Goal: Task Accomplishment & Management: Manage account settings

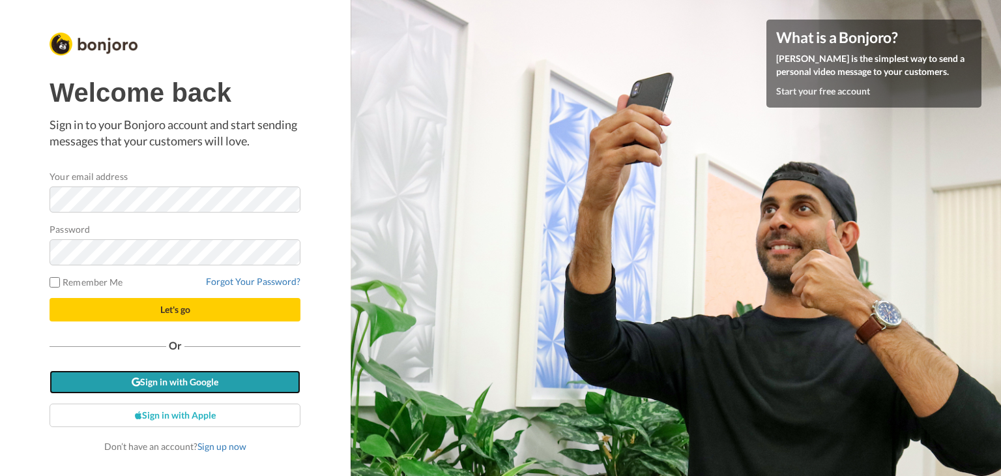
click at [204, 380] on link "Sign in with Google" at bounding box center [175, 381] width 251 height 23
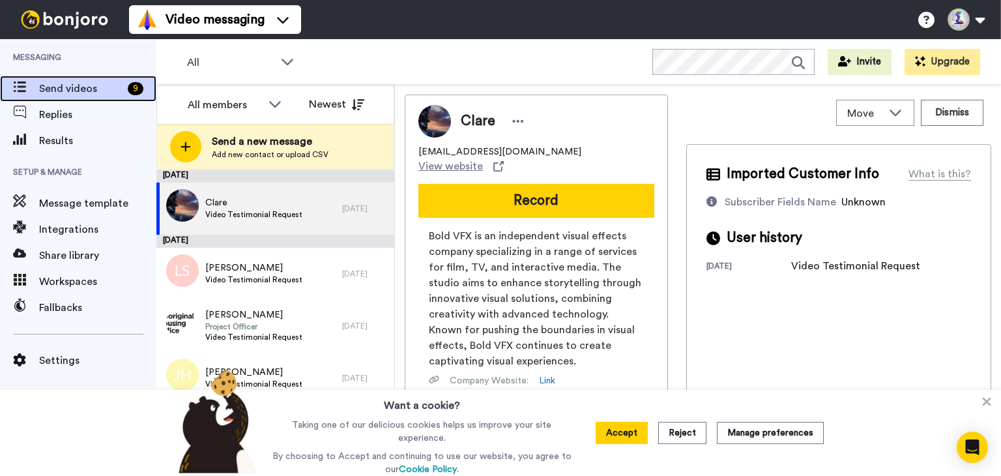
click at [65, 85] on span "Send videos" at bounding box center [80, 89] width 83 height 16
click at [251, 201] on span "Clare" at bounding box center [253, 202] width 97 height 13
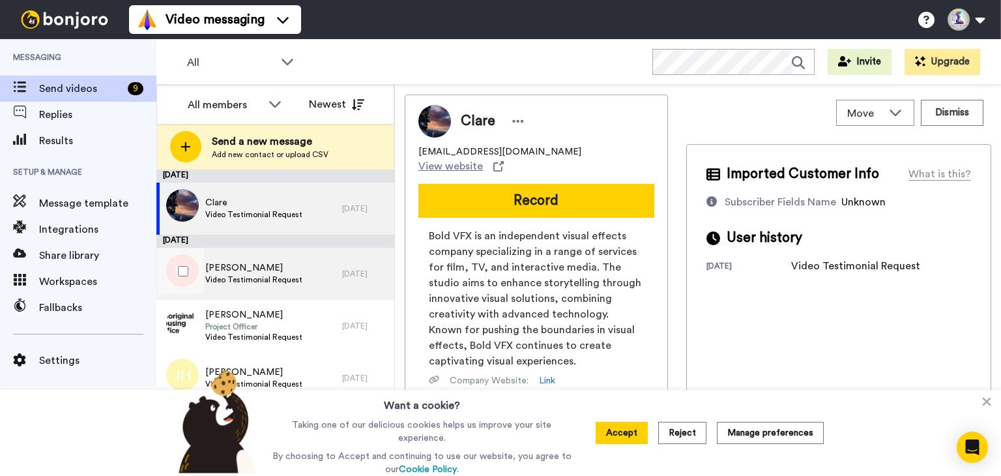
click at [246, 278] on span "Video Testimonial Request" at bounding box center [253, 279] width 97 height 10
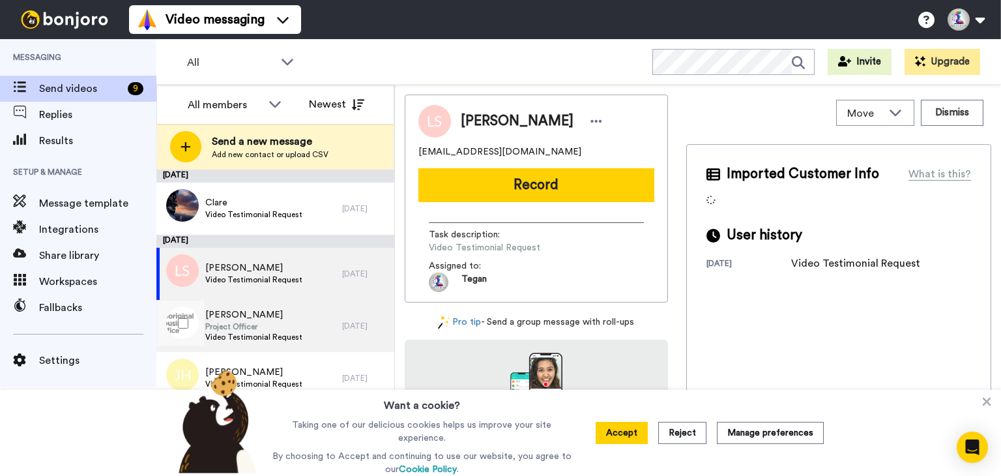
click at [262, 319] on span "Sharon MaCleod" at bounding box center [253, 314] width 97 height 13
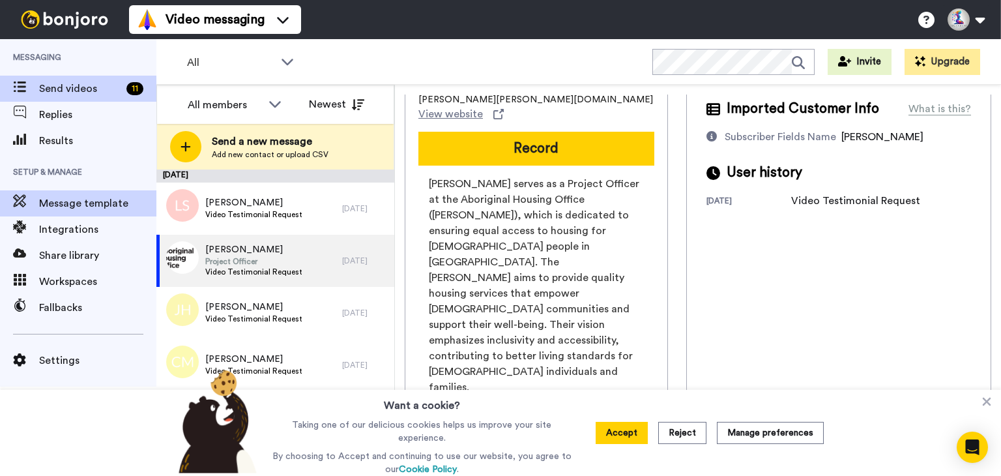
scroll to position [183, 0]
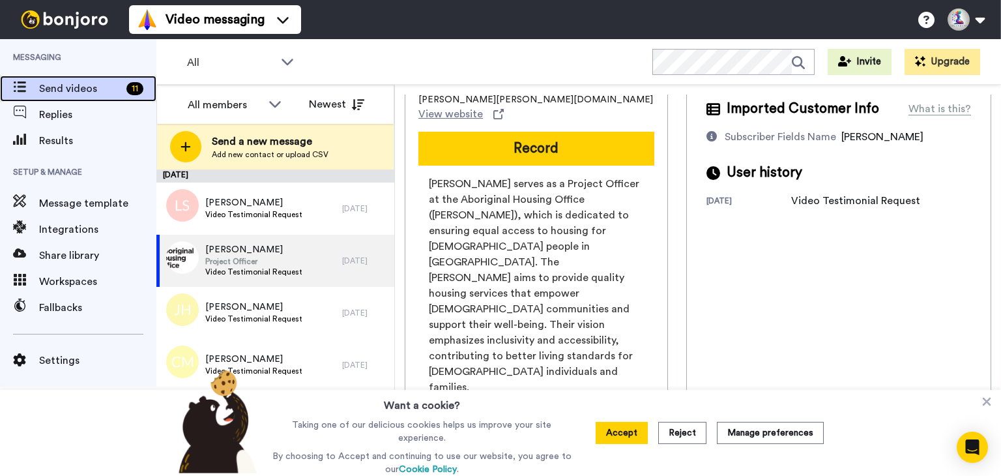
drag, startPoint x: 70, startPoint y: 89, endPoint x: 68, endPoint y: 100, distance: 11.4
click at [70, 89] on span "Send videos" at bounding box center [80, 89] width 82 height 16
click at [68, 108] on span "Replies" at bounding box center [97, 115] width 117 height 16
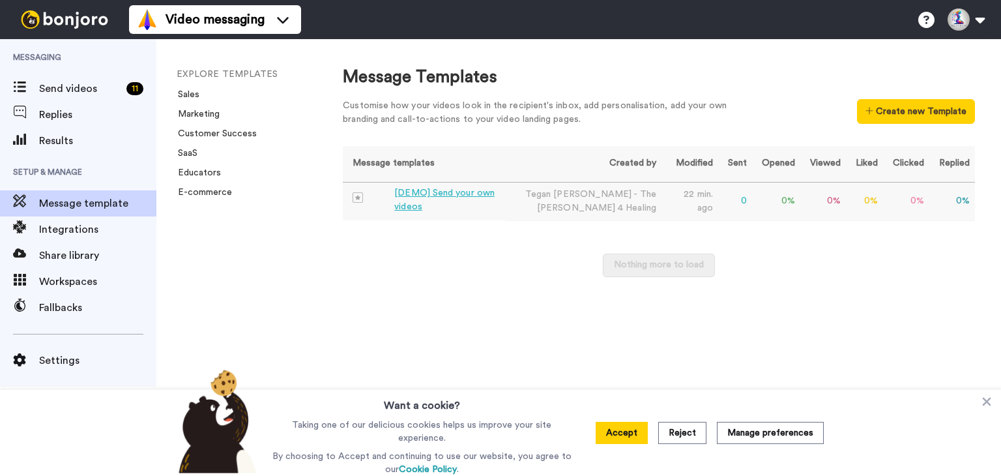
click at [428, 196] on div "[DEMO] Send your own videos" at bounding box center [447, 199] width 106 height 27
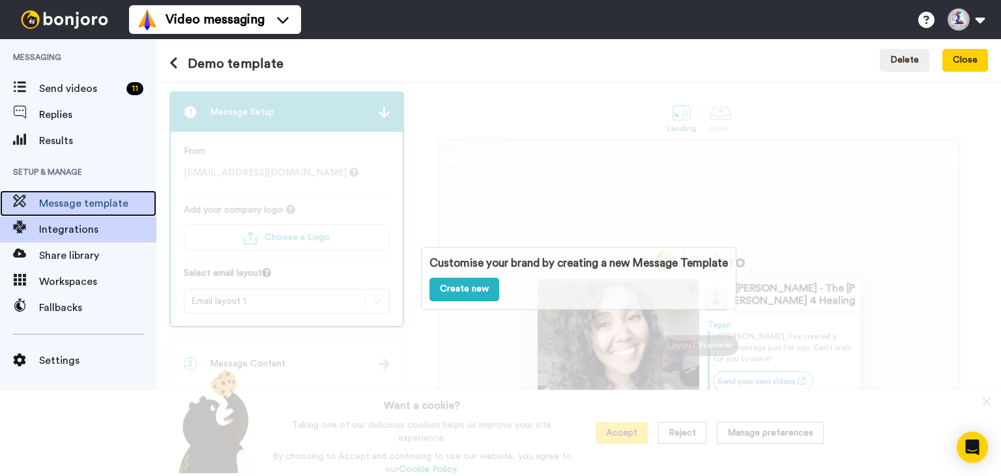
drag, startPoint x: 104, startPoint y: 199, endPoint x: 81, endPoint y: 218, distance: 29.2
click at [103, 199] on span "Message template" at bounding box center [97, 204] width 117 height 16
click at [72, 228] on span "Integrations" at bounding box center [97, 230] width 117 height 16
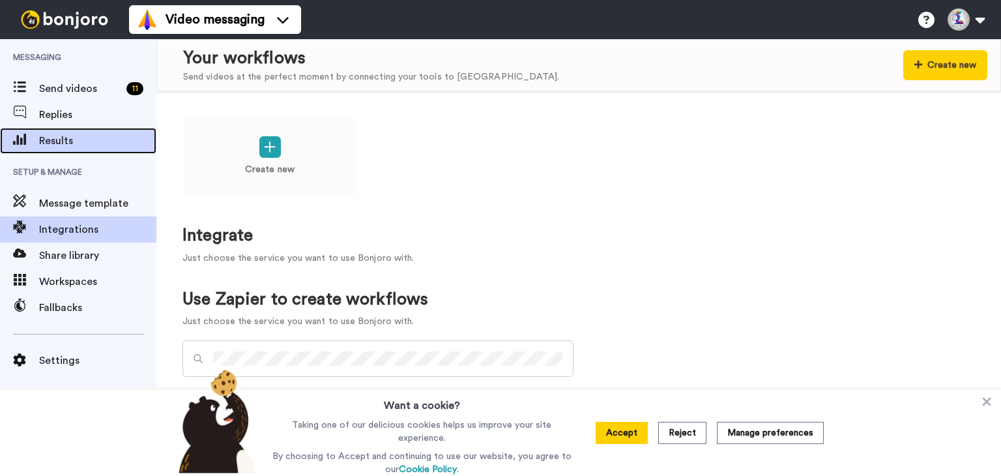
click at [57, 134] on span "Results" at bounding box center [97, 141] width 117 height 16
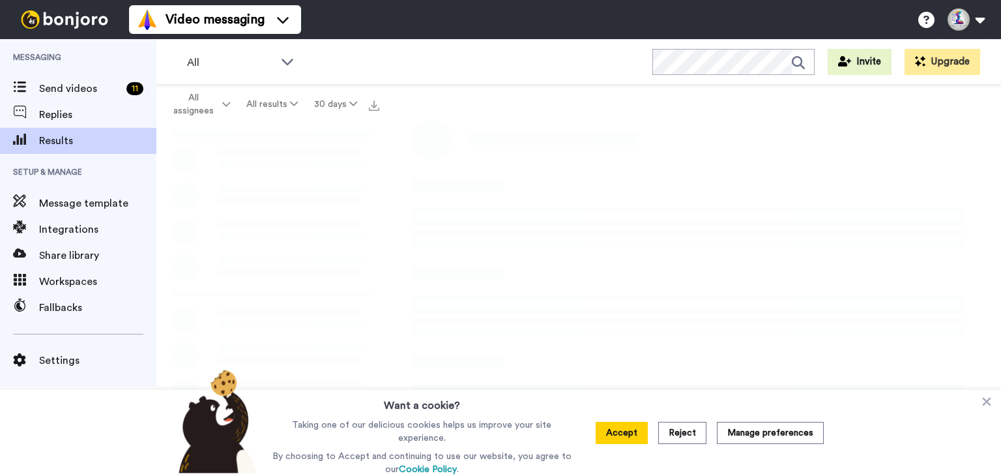
click at [40, 58] on span "Messaging" at bounding box center [78, 57] width 156 height 37
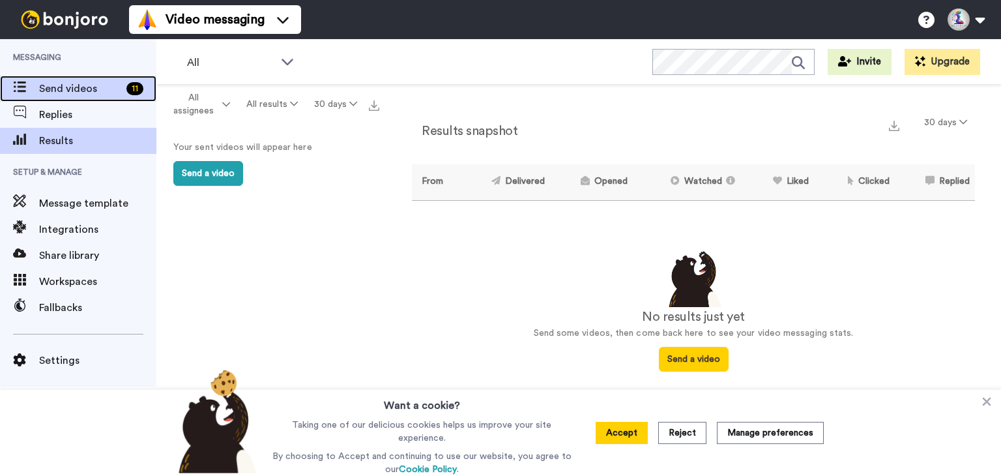
click at [52, 81] on span "Send videos" at bounding box center [80, 89] width 82 height 16
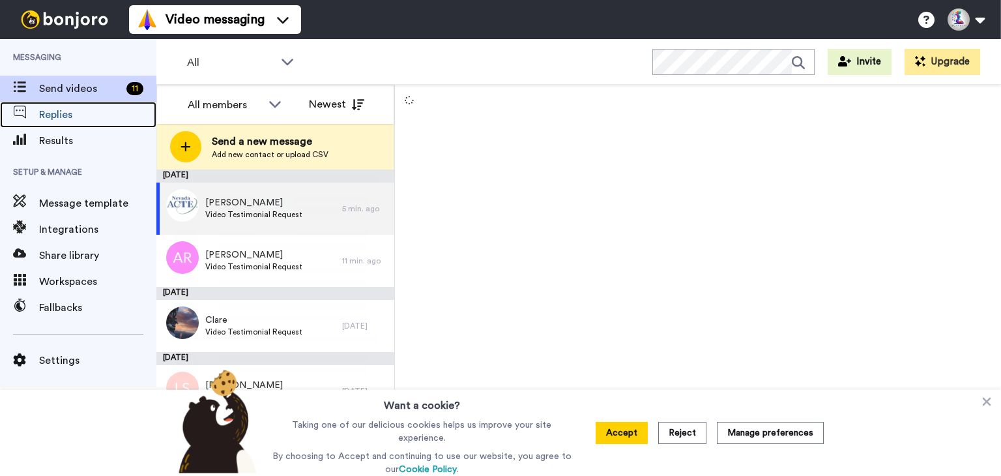
click at [53, 115] on span "Replies" at bounding box center [97, 115] width 117 height 16
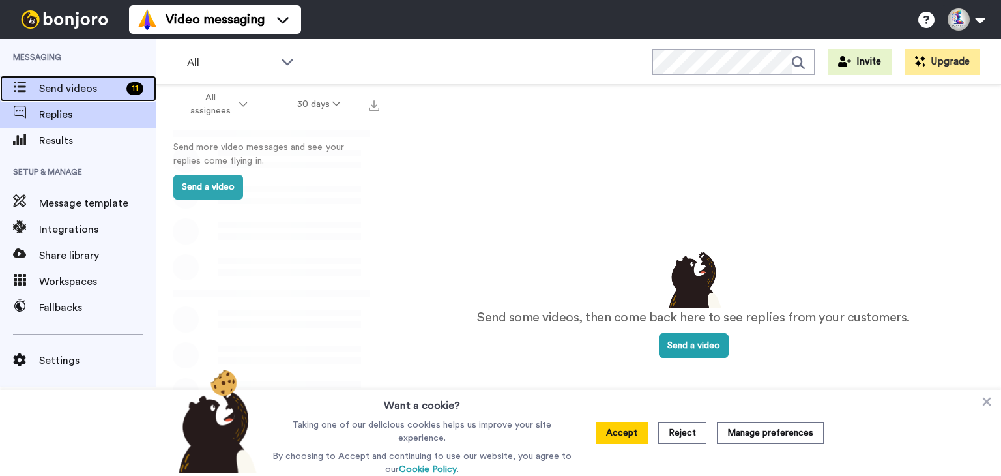
click at [50, 98] on div "Send videos 11" at bounding box center [78, 89] width 156 height 26
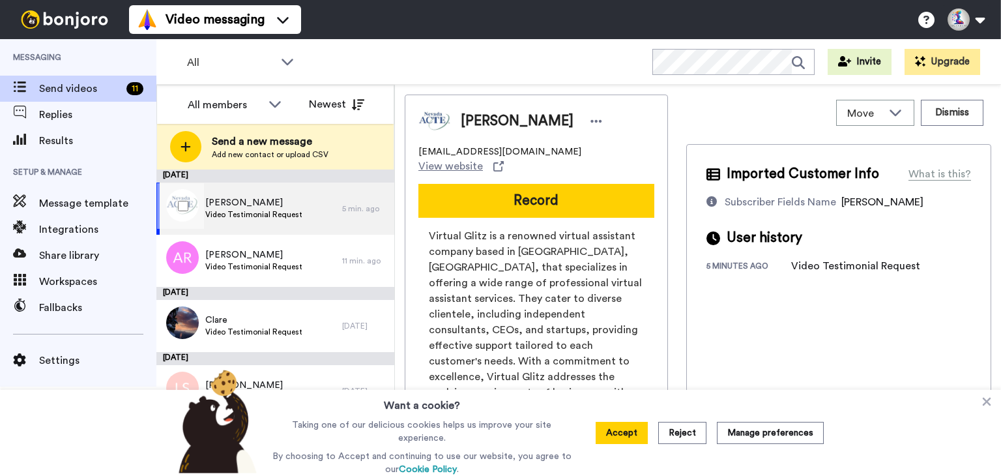
click at [239, 210] on span "Video Testimonial Request" at bounding box center [253, 214] width 97 height 10
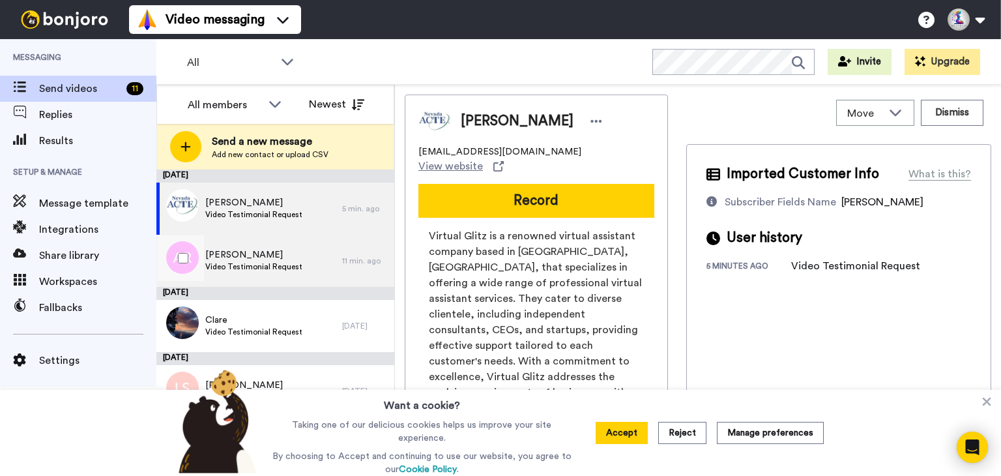
click at [261, 258] on span "Amanda Reynolds" at bounding box center [253, 254] width 97 height 13
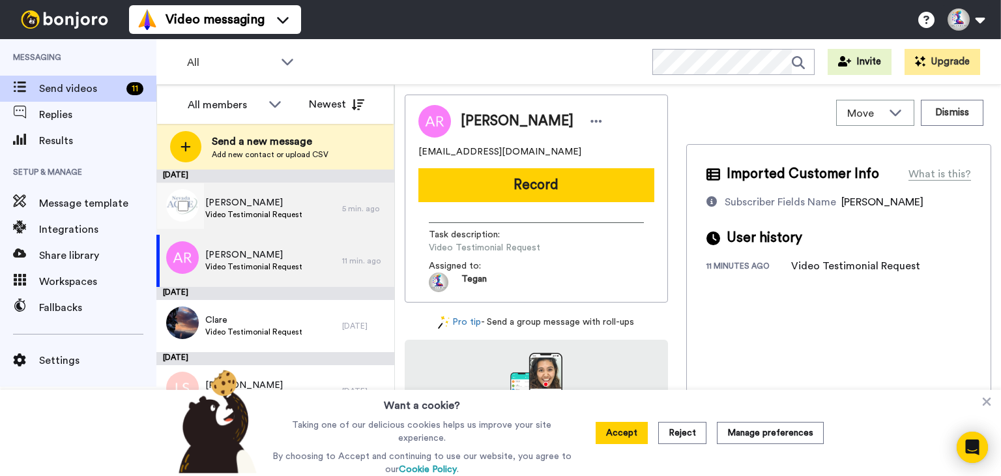
click at [245, 210] on span "Video Testimonial Request" at bounding box center [253, 214] width 97 height 10
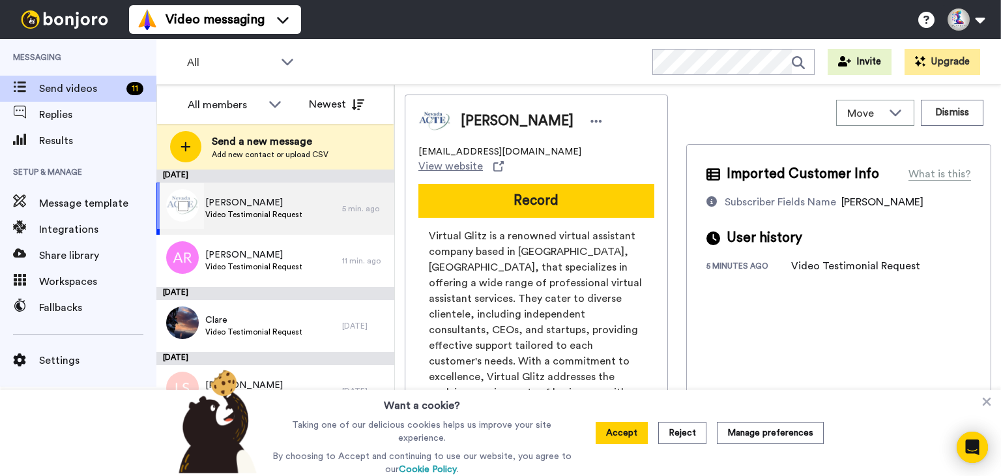
click at [256, 199] on span "Sam Test" at bounding box center [253, 202] width 97 height 13
click at [641, 434] on button "Accept" at bounding box center [622, 433] width 52 height 22
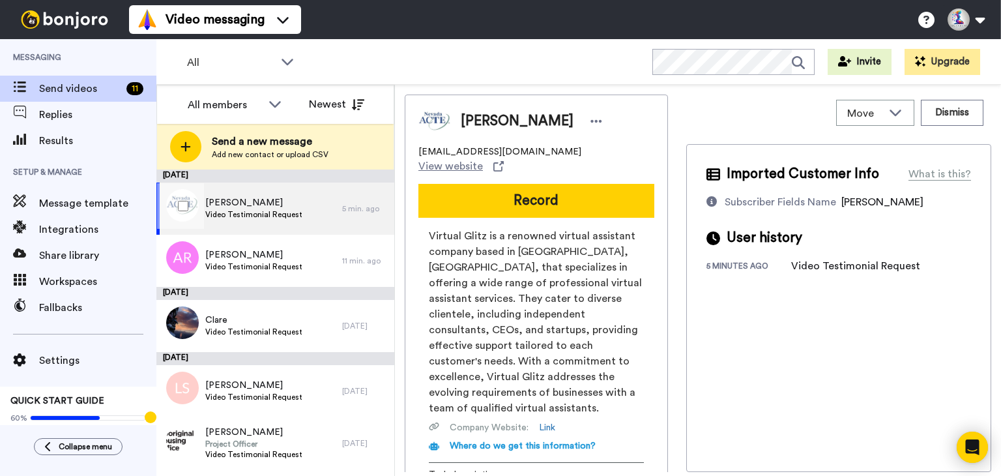
click at [247, 216] on span "Video Testimonial Request" at bounding box center [253, 214] width 97 height 10
click at [102, 82] on span "Send videos" at bounding box center [80, 89] width 82 height 16
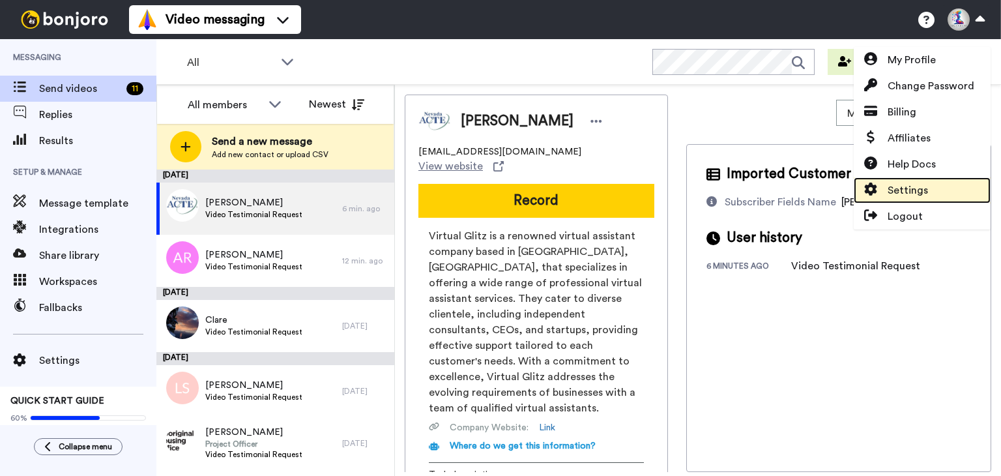
click at [944, 183] on link "Settings" at bounding box center [922, 190] width 137 height 26
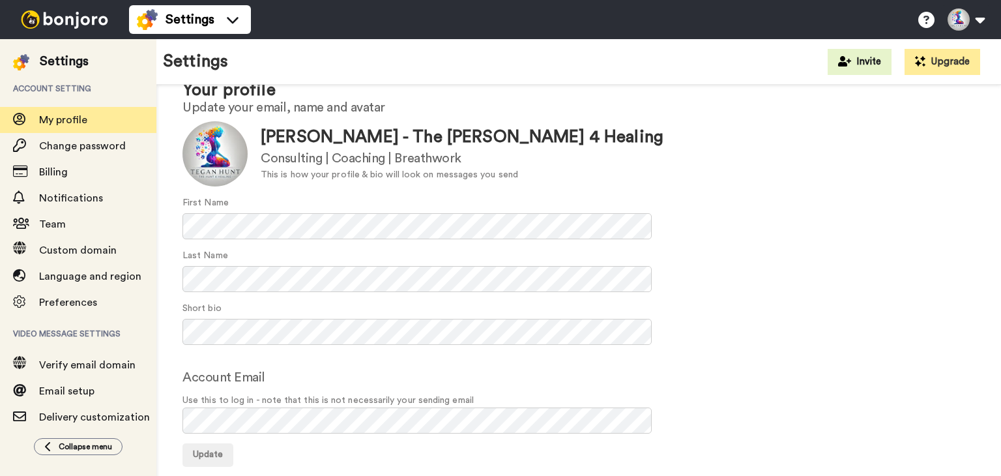
scroll to position [61, 0]
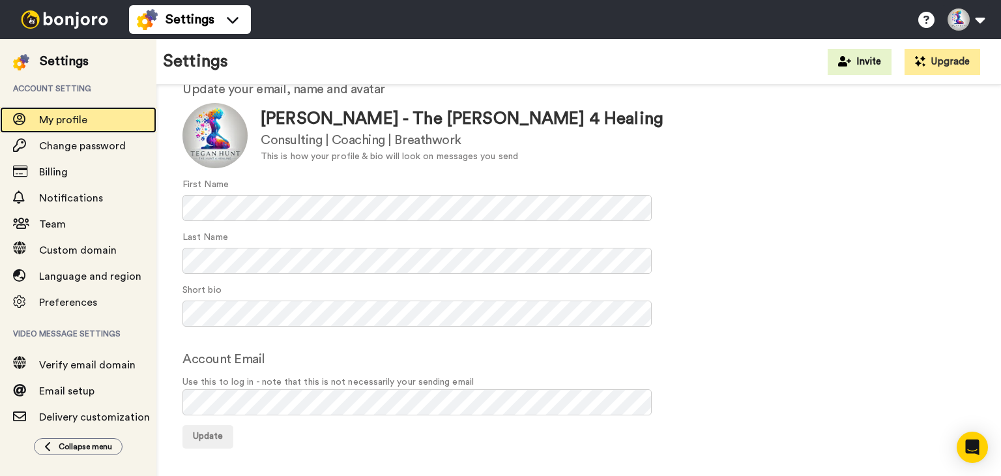
click at [62, 118] on span "My profile" at bounding box center [63, 120] width 48 height 10
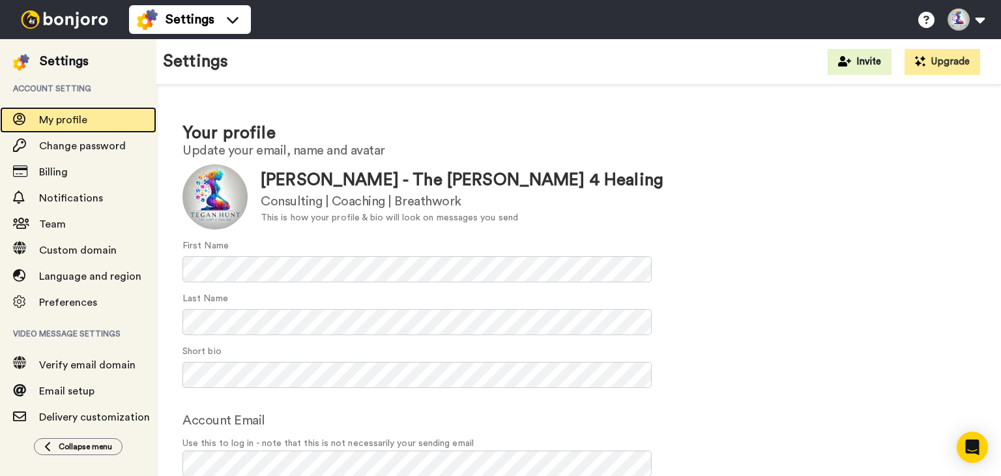
click at [63, 112] on span "My profile" at bounding box center [97, 120] width 117 height 16
click at [41, 27] on img at bounding box center [65, 19] width 98 height 18
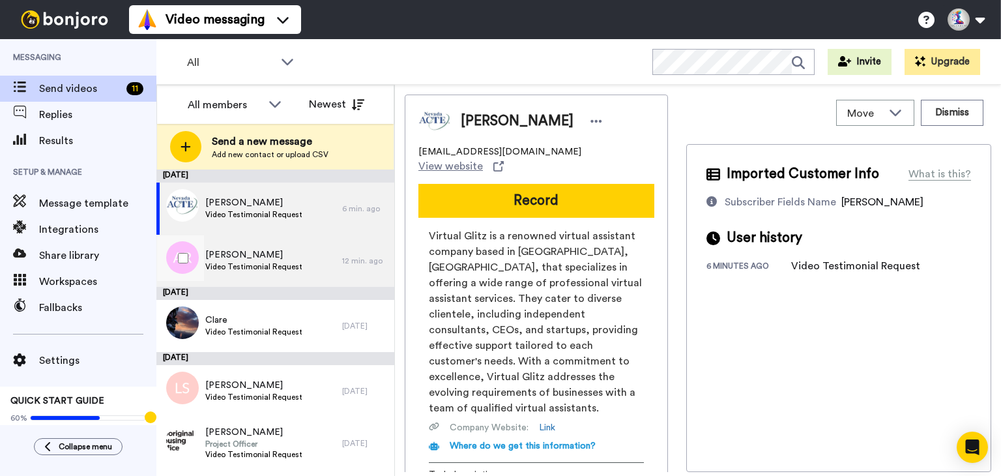
click at [235, 256] on span "Amanda Reynolds" at bounding box center [253, 254] width 97 height 13
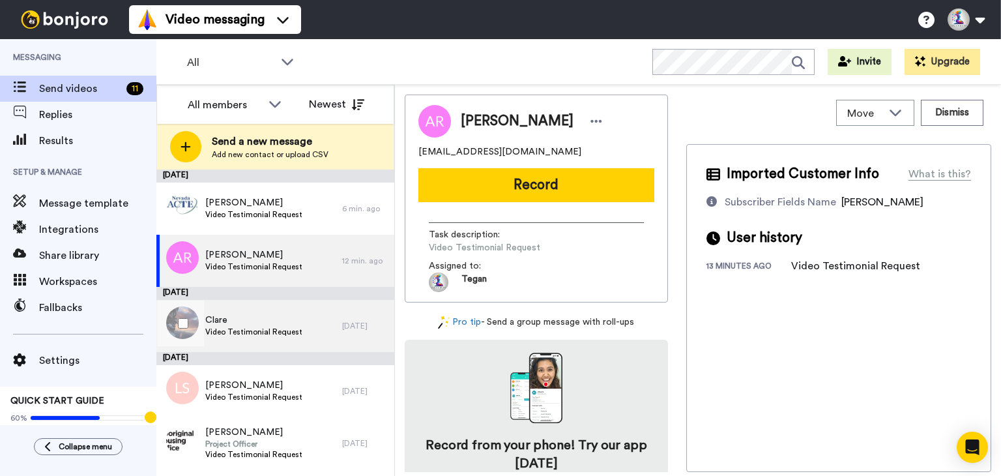
click at [274, 321] on span "Clare" at bounding box center [253, 320] width 97 height 13
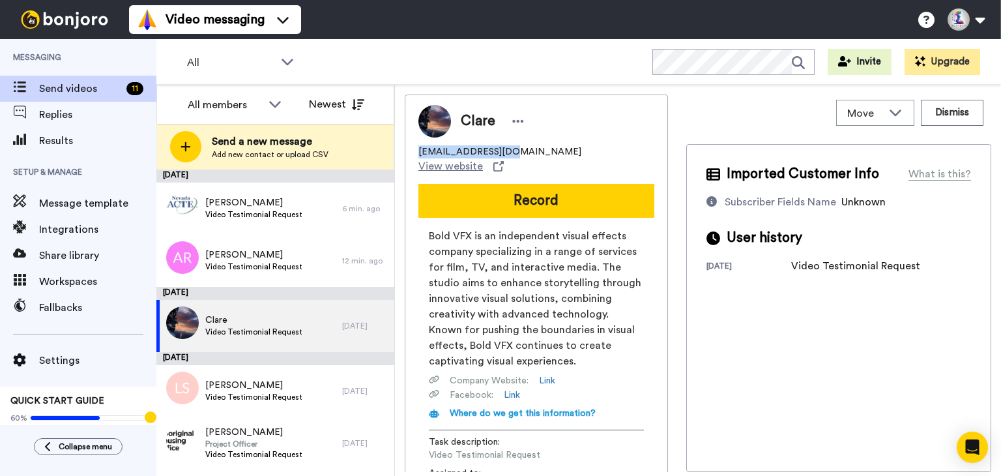
copy span "clare@bold-vfx.com"
drag, startPoint x: 417, startPoint y: 147, endPoint x: 497, endPoint y: 153, distance: 80.4
click at [497, 153] on div "Clare clare@bold-vfx.com View website Record Bold VFX is an independent visual …" at bounding box center [536, 302] width 263 height 415
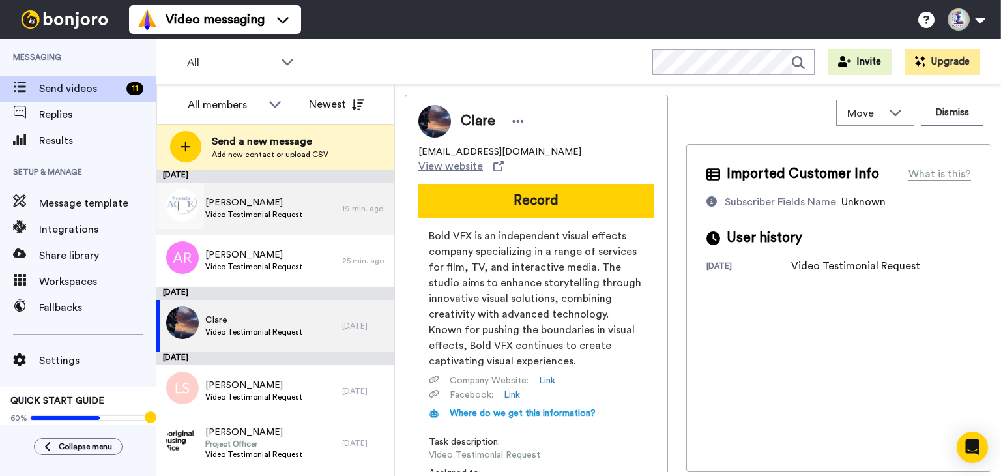
click at [254, 197] on span "Sam Test" at bounding box center [253, 202] width 97 height 13
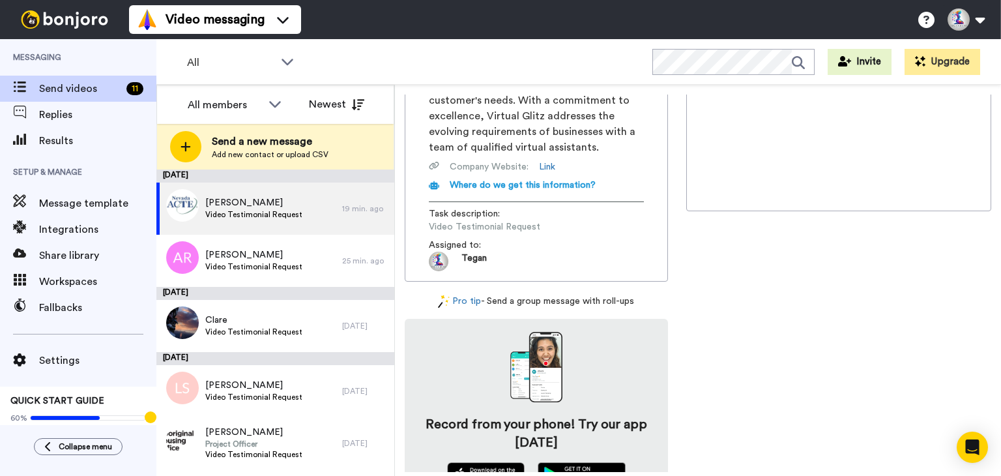
scroll to position [276, 0]
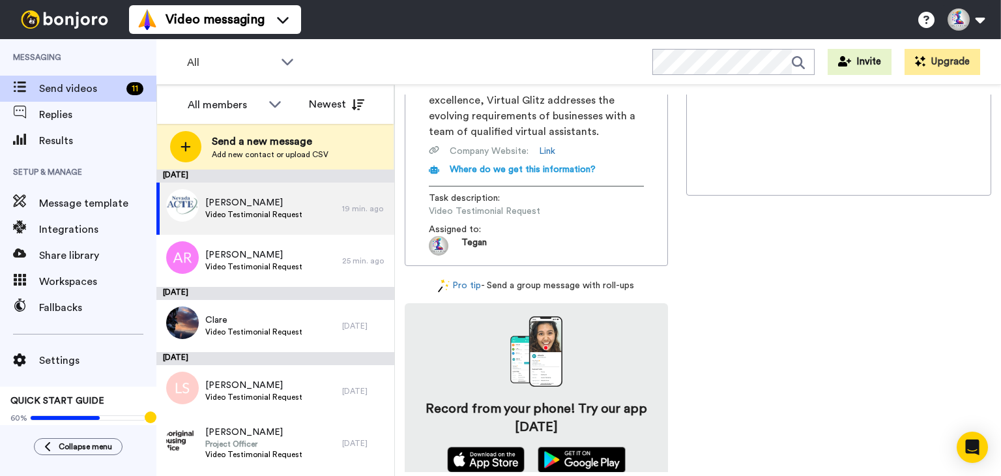
click at [476, 236] on span "Tegan" at bounding box center [474, 246] width 25 height 20
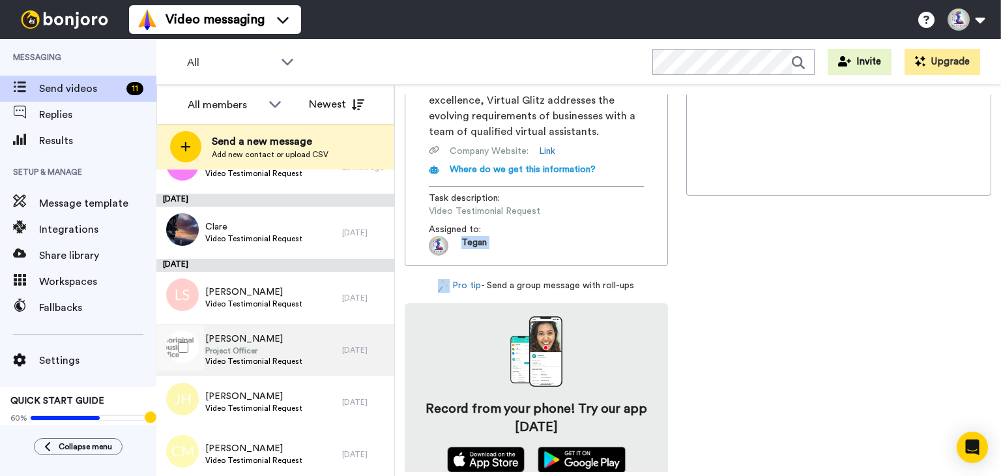
scroll to position [0, 0]
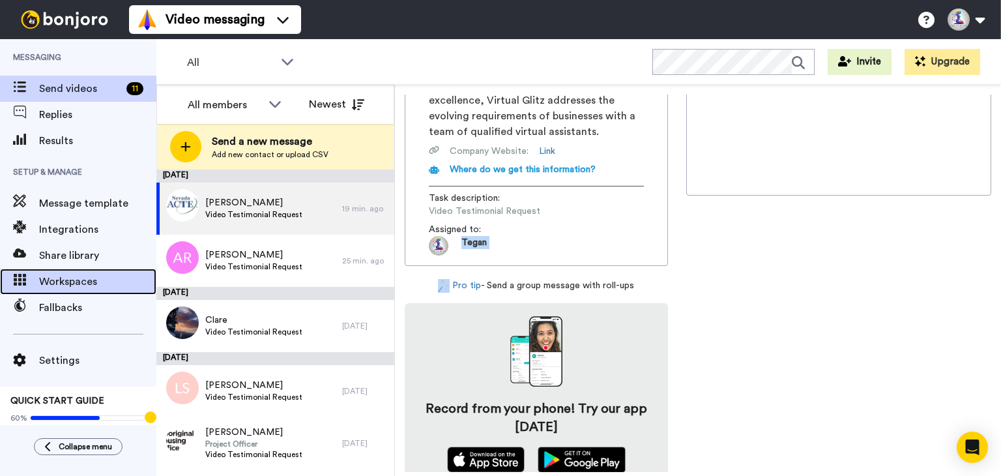
click at [65, 272] on div "Workspaces" at bounding box center [78, 282] width 156 height 26
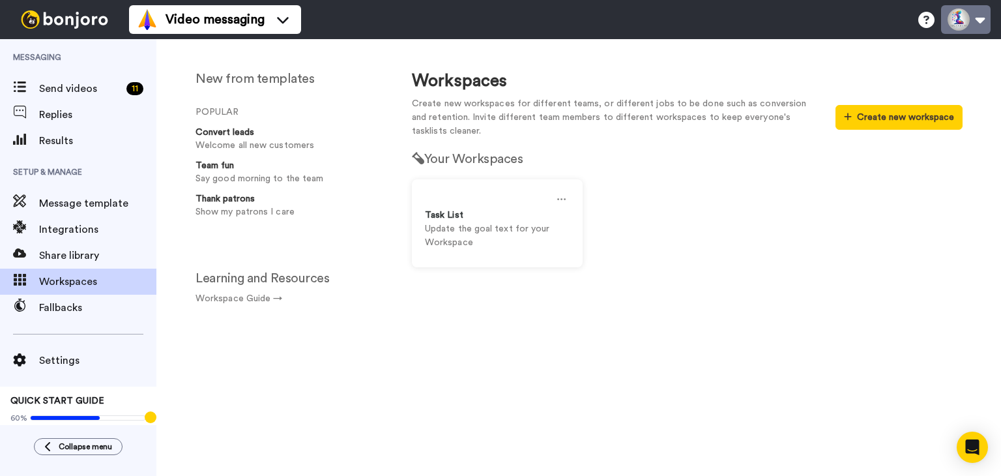
click at [976, 20] on button at bounding box center [966, 19] width 50 height 29
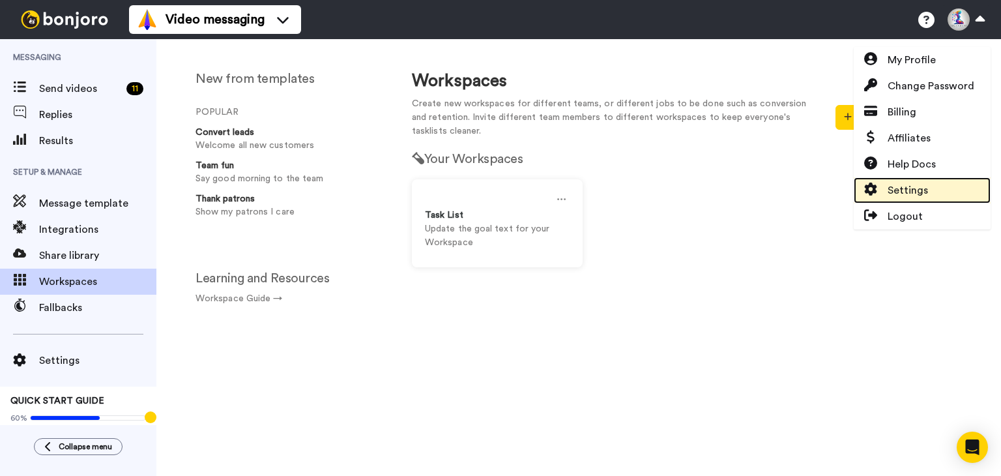
click at [925, 181] on link "Settings" at bounding box center [922, 190] width 137 height 26
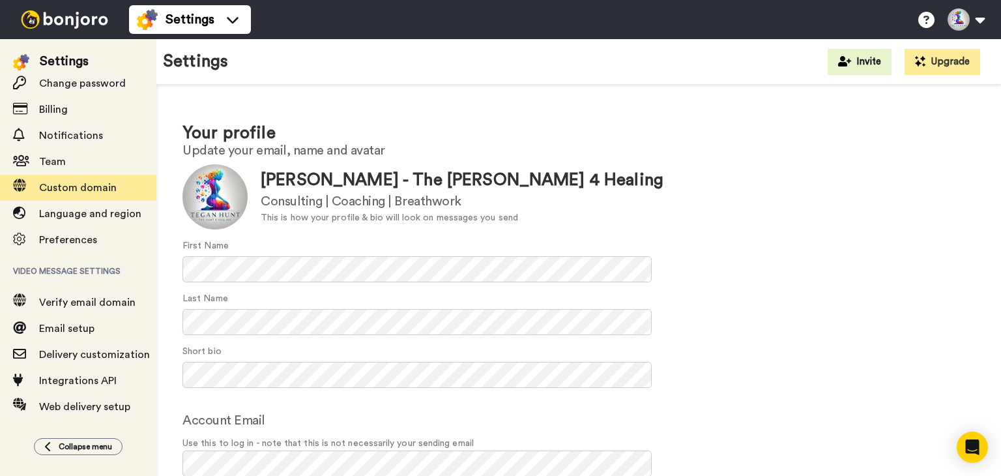
scroll to position [94, 0]
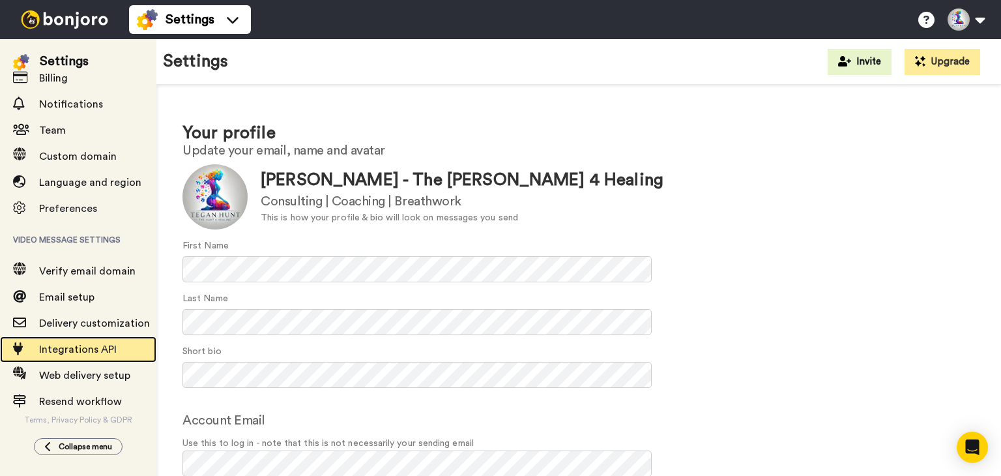
click at [96, 350] on span "Integrations API" at bounding box center [78, 349] width 78 height 10
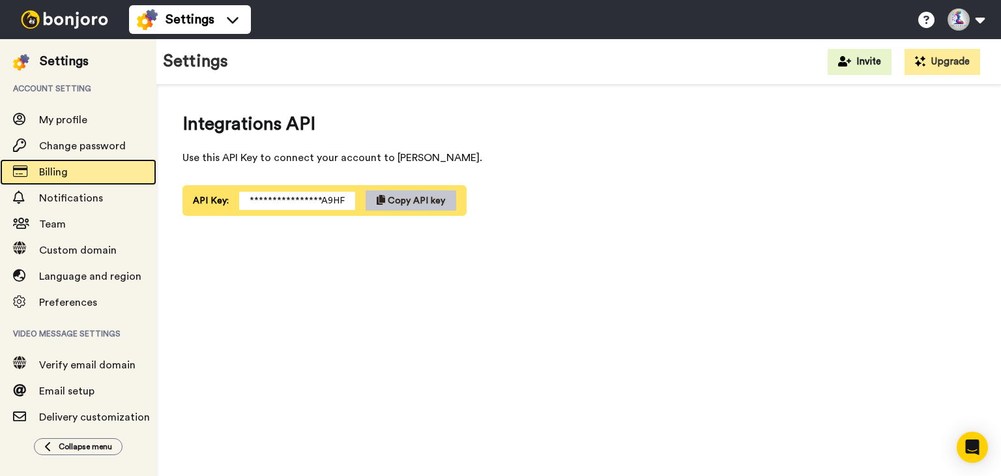
click at [71, 182] on div "Billing" at bounding box center [78, 172] width 156 height 26
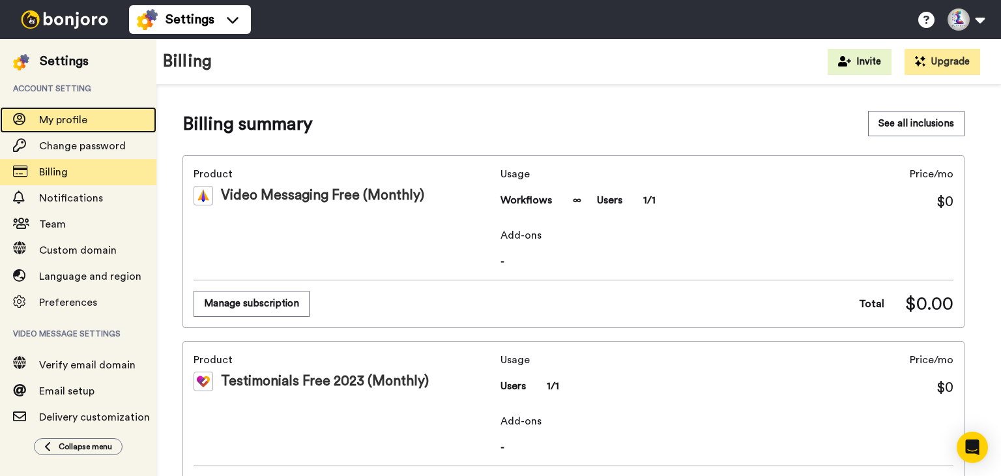
click at [50, 110] on div "My profile" at bounding box center [78, 120] width 156 height 26
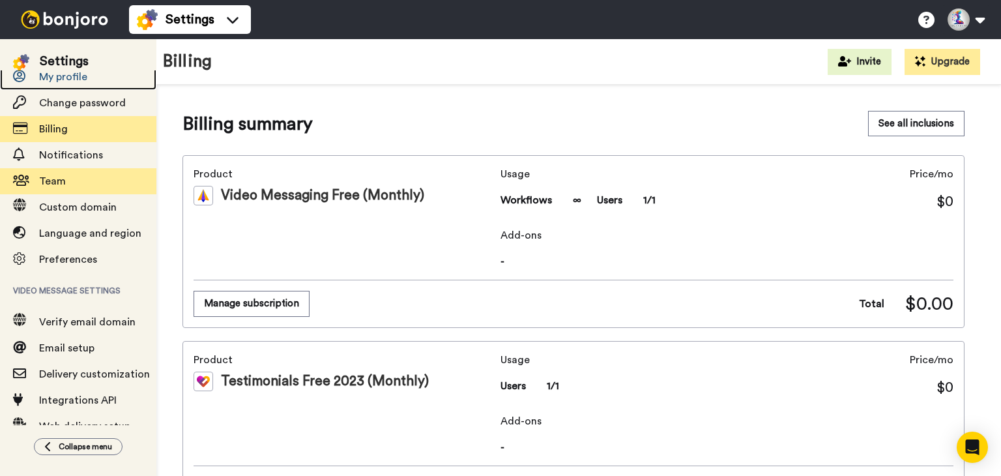
scroll to position [65, 0]
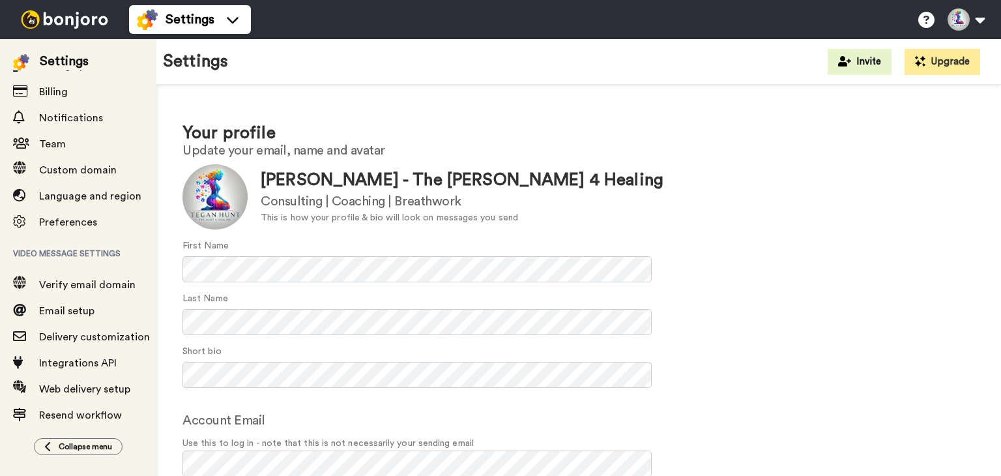
scroll to position [94, 0]
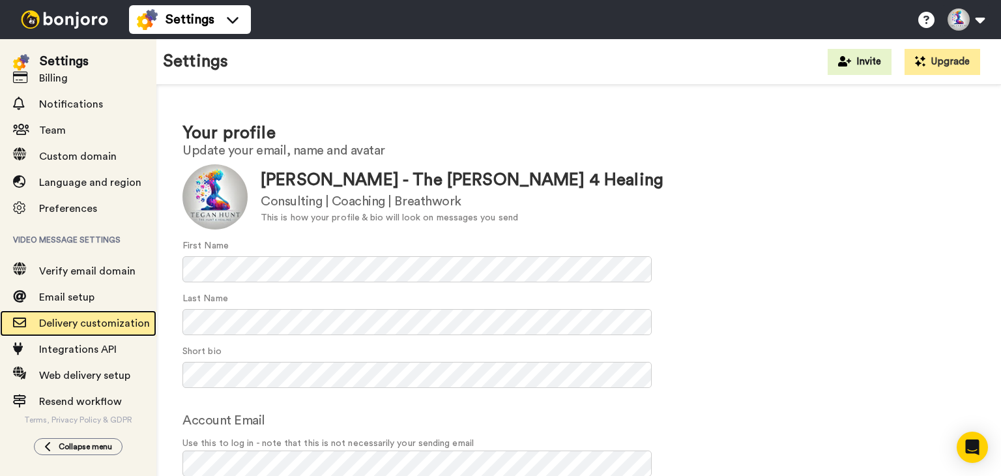
click at [86, 330] on span "Delivery customization" at bounding box center [97, 324] width 117 height 16
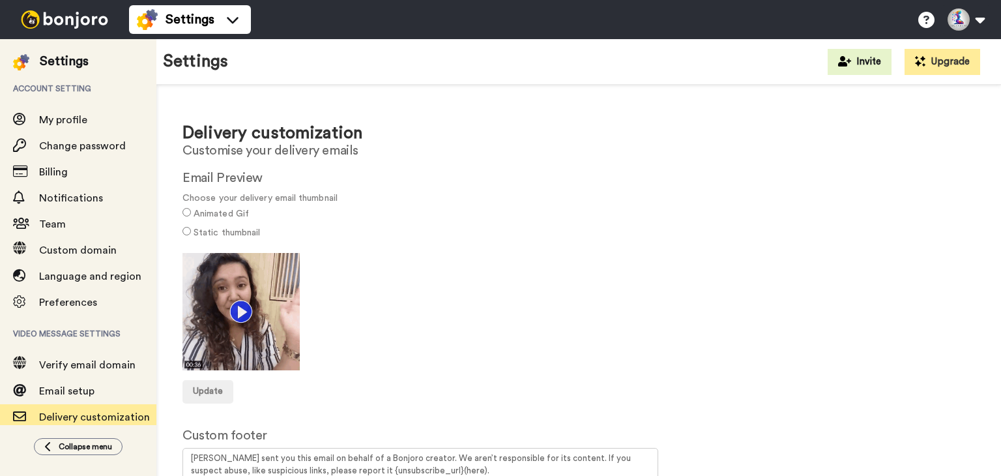
scroll to position [65, 0]
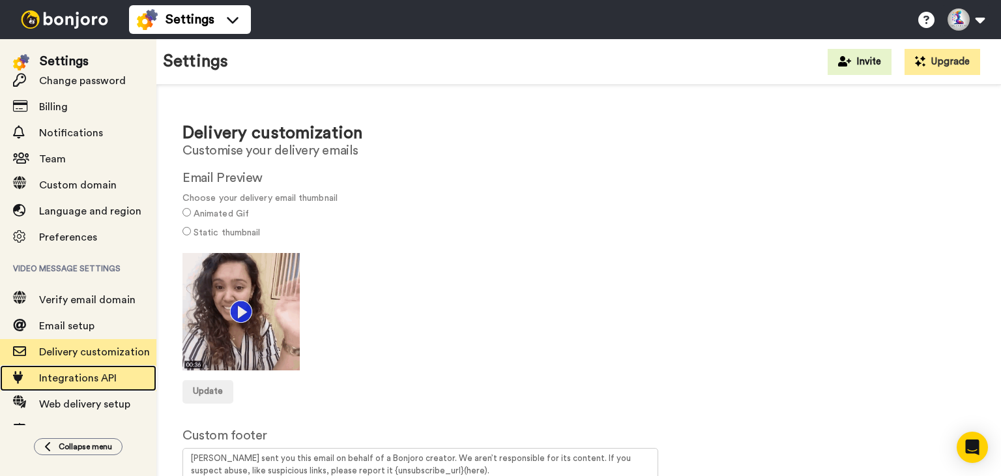
click at [87, 377] on span "Integrations API" at bounding box center [78, 378] width 78 height 10
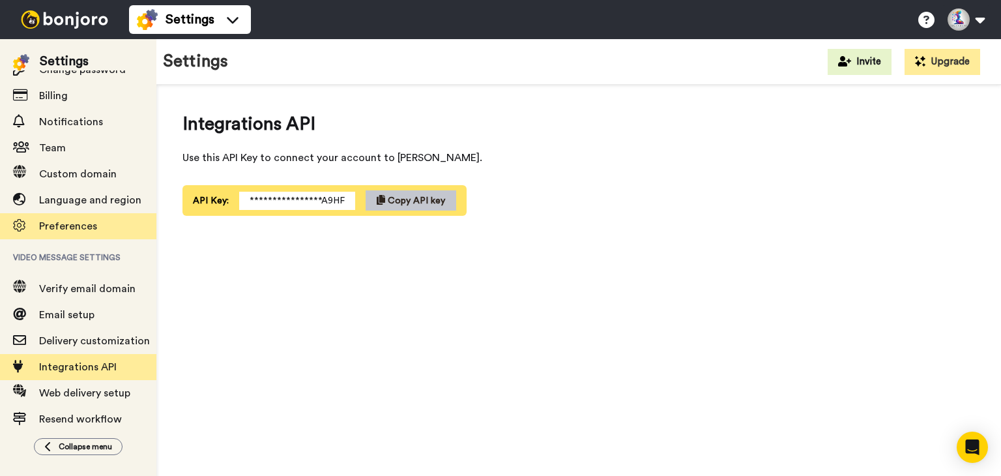
scroll to position [94, 0]
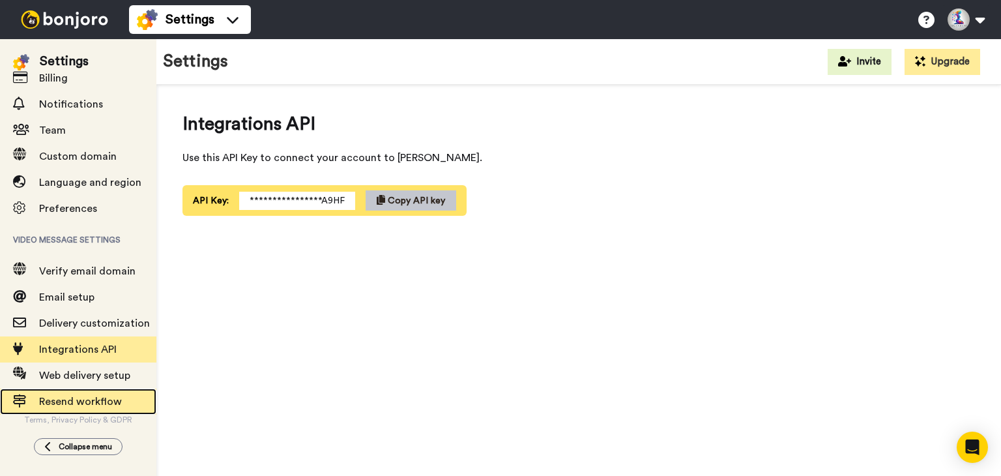
click at [73, 394] on span "Resend workflow" at bounding box center [97, 402] width 117 height 16
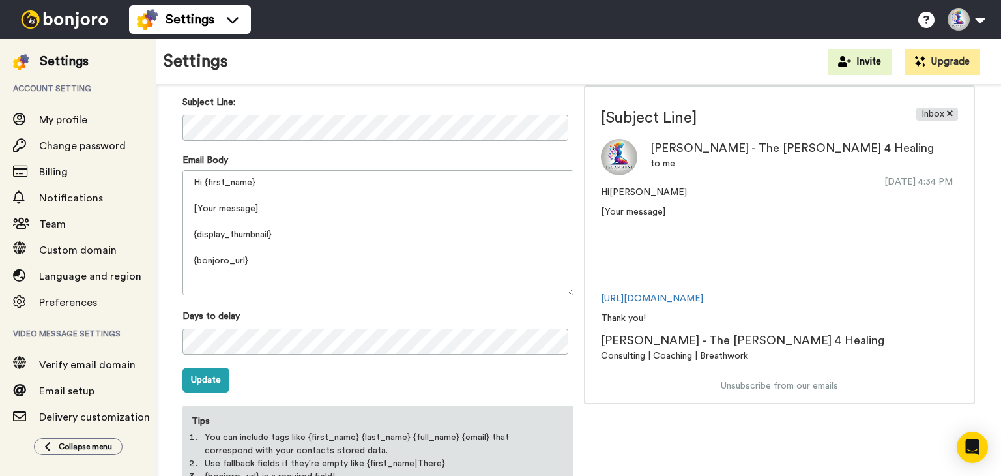
click at [33, 12] on img at bounding box center [65, 19] width 98 height 18
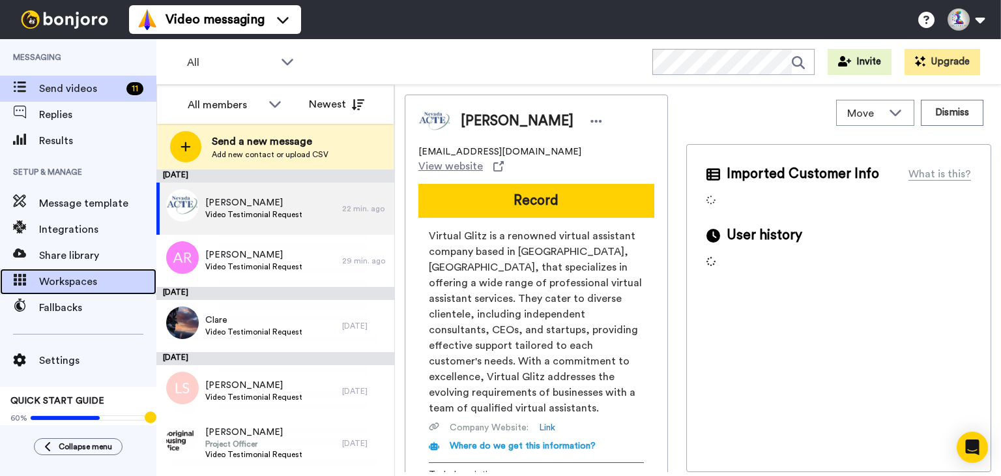
click at [98, 283] on span "Workspaces" at bounding box center [97, 282] width 117 height 16
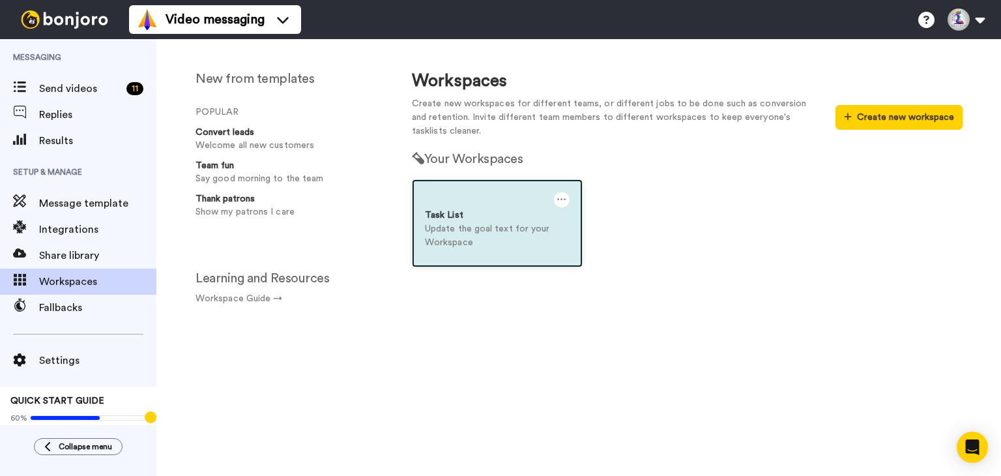
click at [467, 234] on p "Update the goal text for your Workspace" at bounding box center [497, 235] width 145 height 27
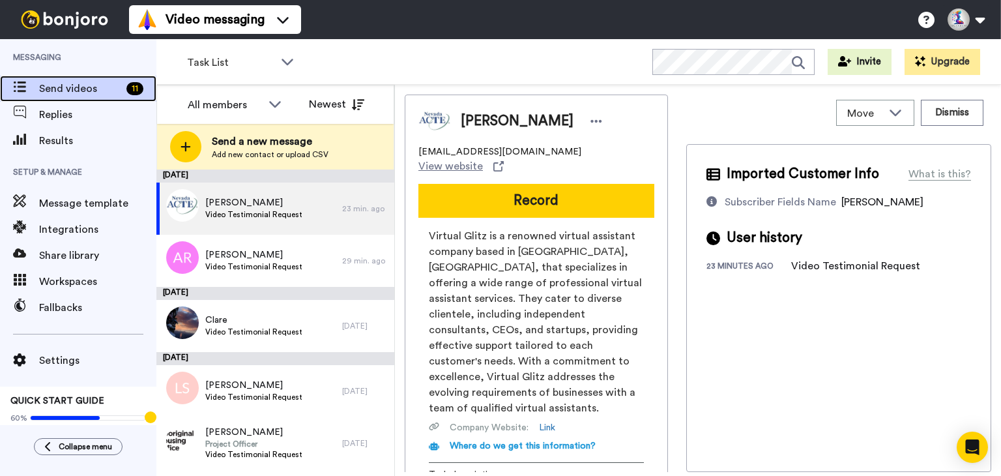
click at [21, 81] on icon at bounding box center [19, 86] width 13 height 11
click at [30, 37] on div at bounding box center [64, 19] width 129 height 39
click at [964, 31] on button at bounding box center [966, 19] width 50 height 29
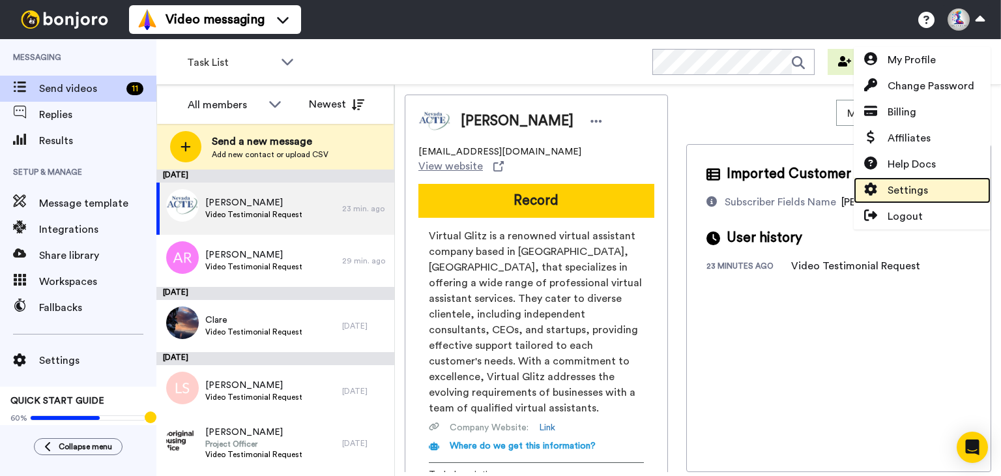
click at [908, 191] on span "Settings" at bounding box center [908, 191] width 40 height 16
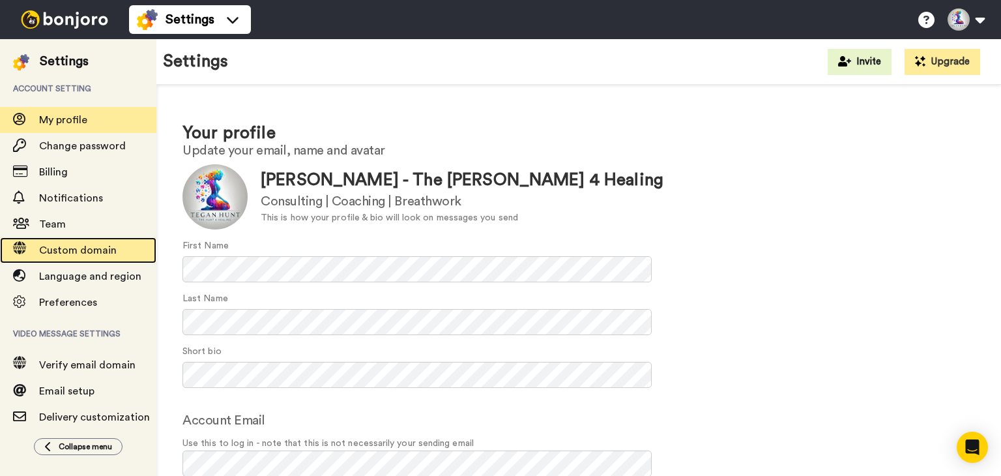
click at [95, 252] on span "Custom domain" at bounding box center [78, 250] width 78 height 10
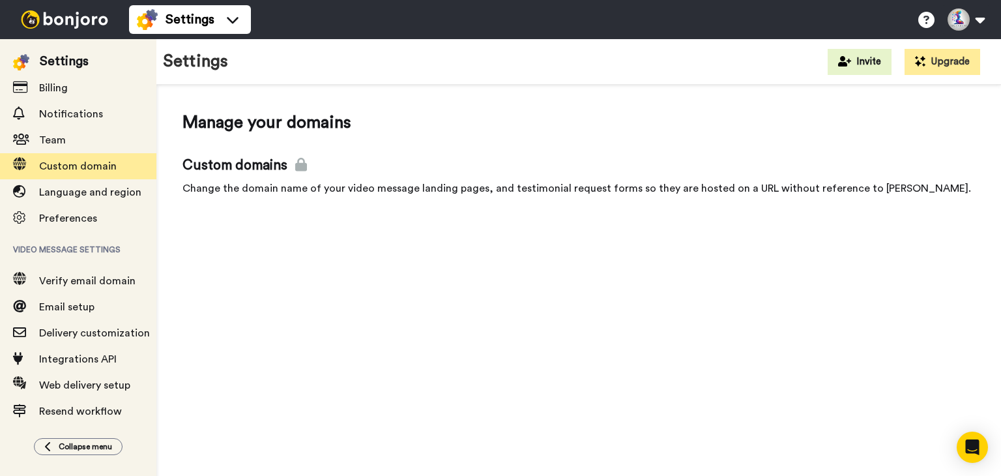
scroll to position [94, 0]
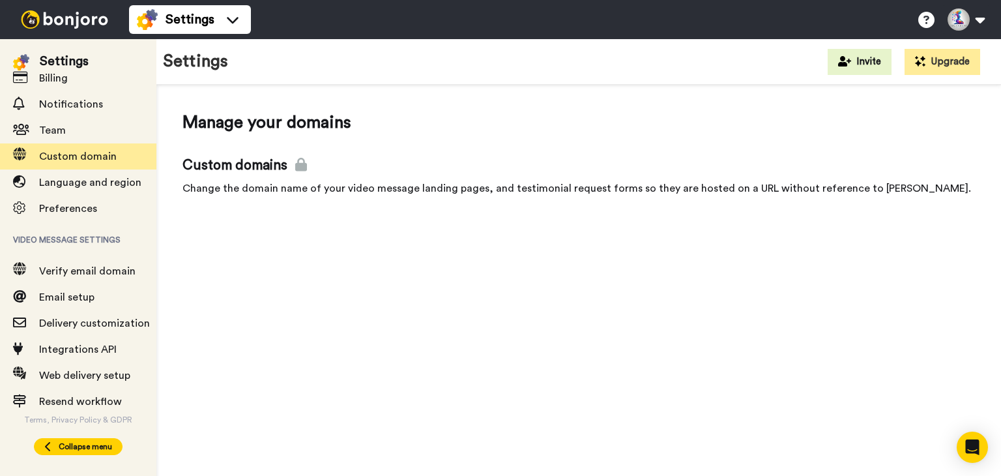
click at [52, 443] on icon at bounding box center [48, 446] width 8 height 10
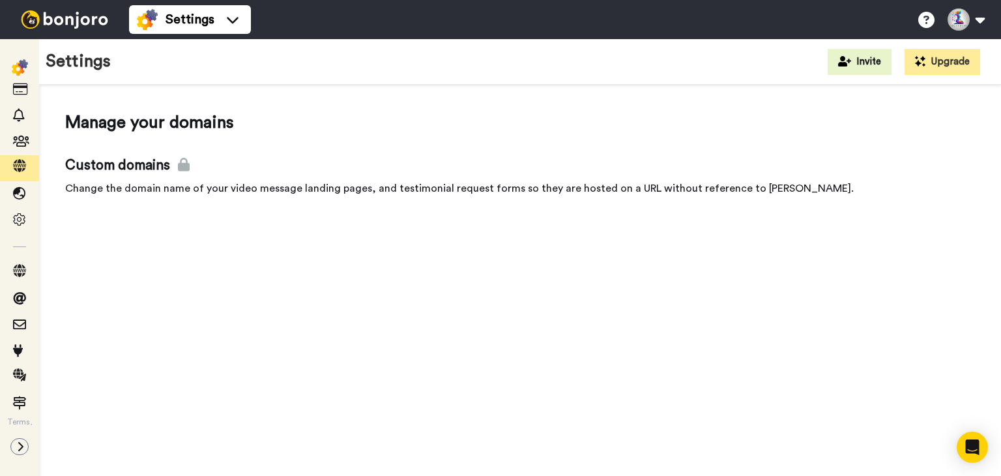
click at [15, 66] on img at bounding box center [20, 67] width 16 height 16
click at [65, 17] on img at bounding box center [65, 19] width 98 height 18
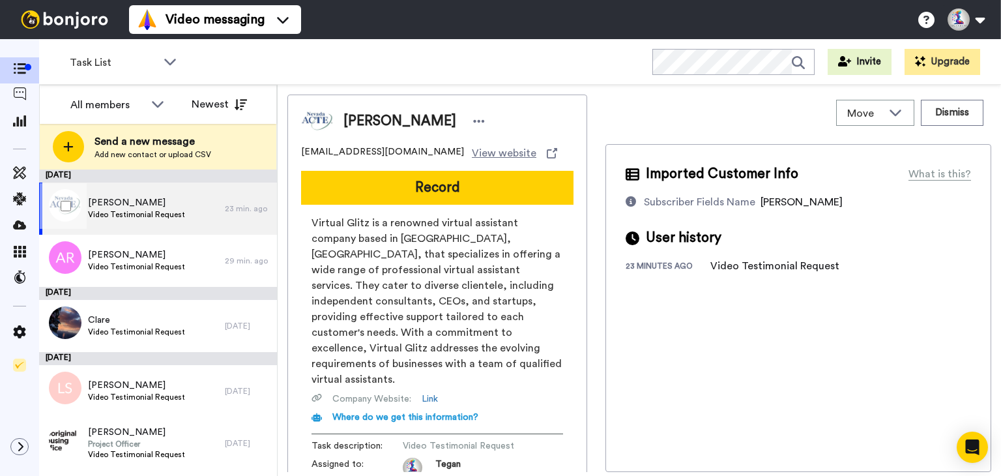
click at [145, 220] on div "[PERSON_NAME] Test Video Testimonial Request" at bounding box center [136, 208] width 97 height 25
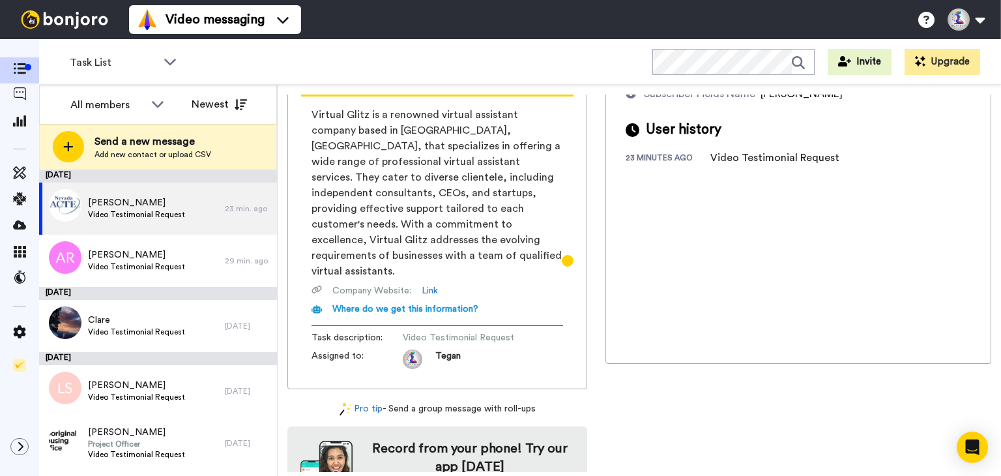
scroll to position [130, 0]
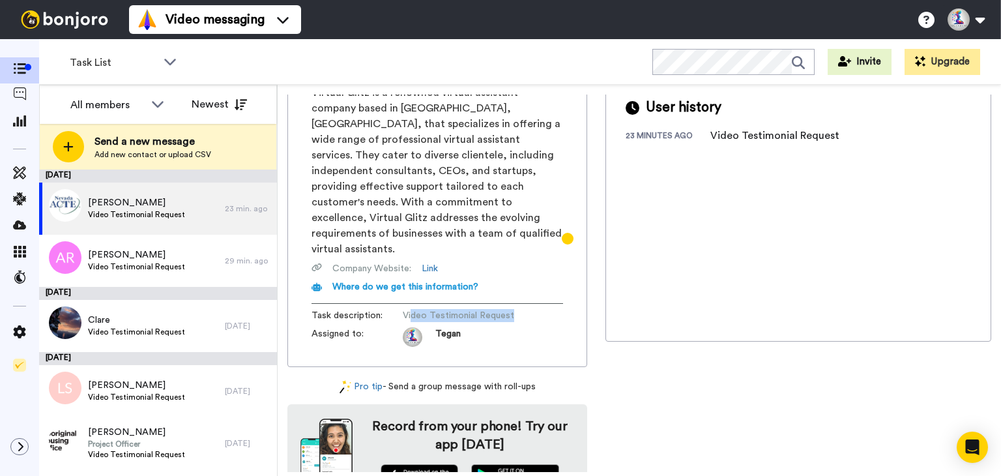
drag, startPoint x: 413, startPoint y: 282, endPoint x: 527, endPoint y: 285, distance: 114.1
click at [527, 309] on div "Task description : Video Testimonial Request" at bounding box center [438, 315] width 252 height 13
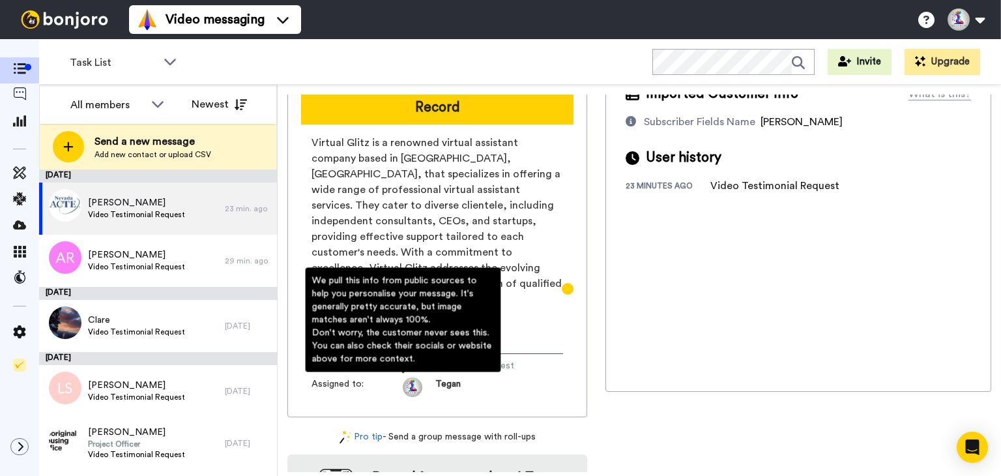
scroll to position [0, 0]
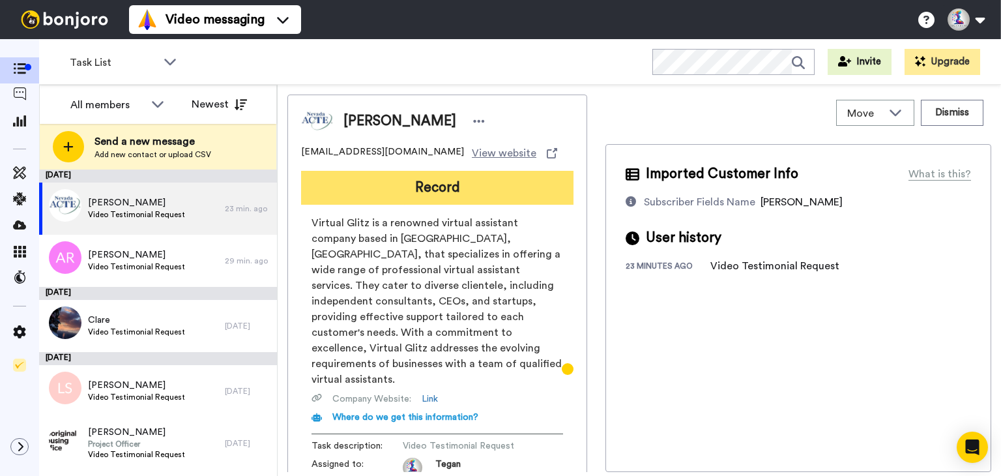
click at [443, 186] on button "Record" at bounding box center [437, 188] width 272 height 34
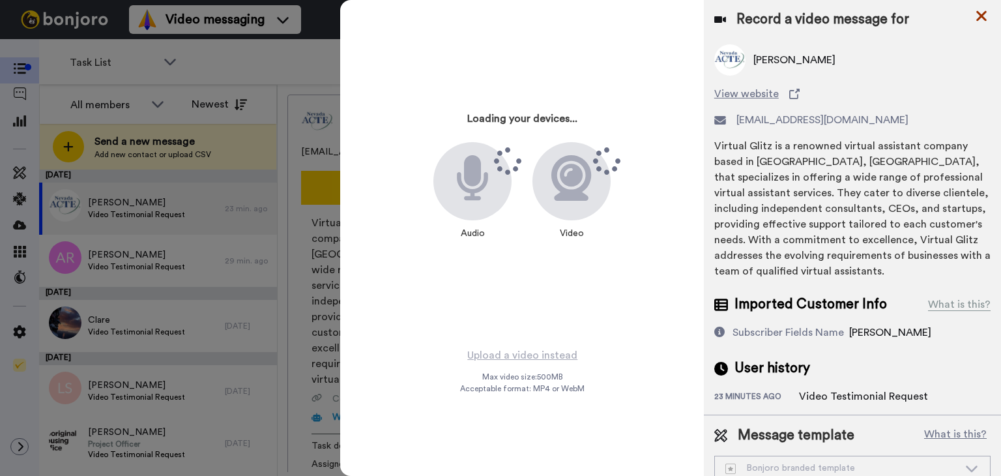
click at [983, 14] on icon at bounding box center [982, 16] width 10 height 10
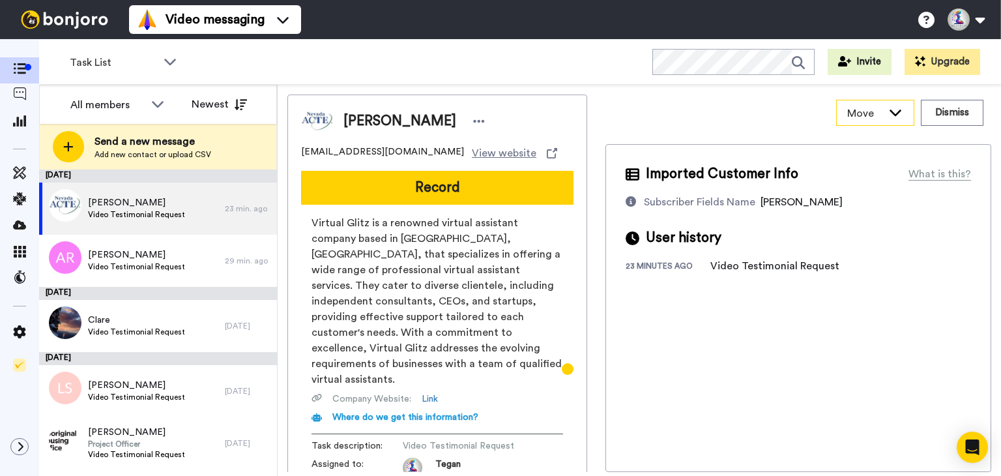
click at [887, 121] on div "Move" at bounding box center [875, 112] width 77 height 25
click at [469, 271] on span "Virtual Glitz is a renowned virtual assistant company based in [GEOGRAPHIC_DATA…" at bounding box center [438, 301] width 252 height 172
click at [139, 213] on span "Video Testimonial Request" at bounding box center [136, 214] width 97 height 10
click at [133, 210] on span "Video Testimonial Request" at bounding box center [136, 214] width 97 height 10
click at [125, 106] on div "All members" at bounding box center [107, 105] width 74 height 16
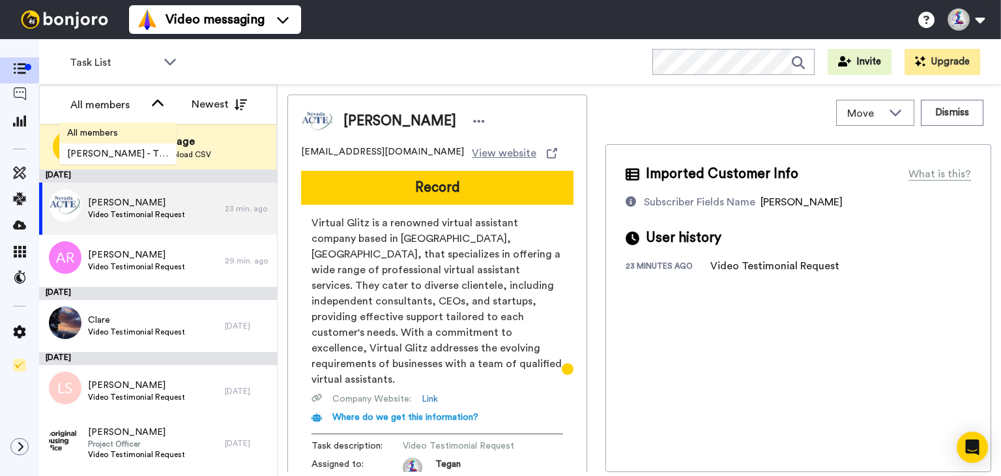
click at [110, 126] on li "All members" at bounding box center [117, 133] width 117 height 21
click at [141, 108] on div "All members" at bounding box center [107, 105] width 74 height 16
click at [136, 153] on span "[PERSON_NAME] - The [PERSON_NAME] 4 Healing" at bounding box center [117, 153] width 117 height 13
click at [137, 220] on div "[PERSON_NAME] Test Video Testimonial Request" at bounding box center [136, 208] width 97 height 25
click at [473, 117] on icon at bounding box center [479, 121] width 12 height 13
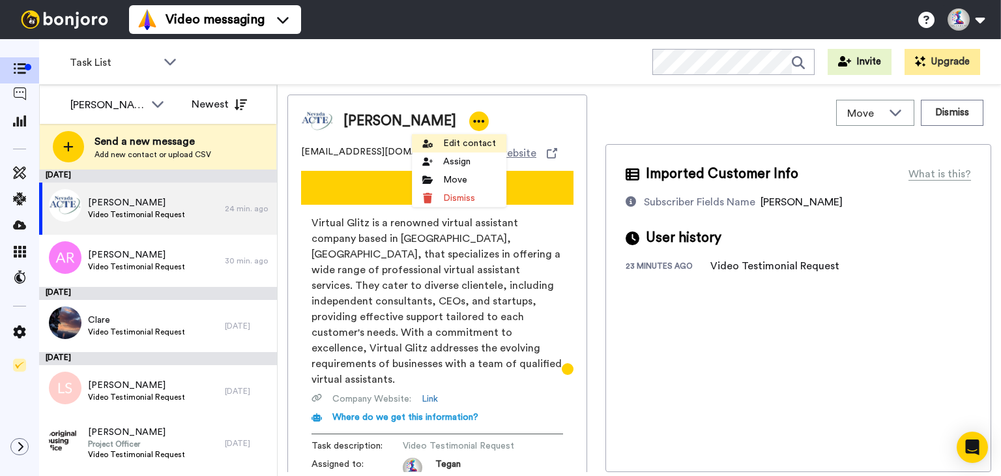
click at [445, 145] on li "Edit contact" at bounding box center [459, 143] width 95 height 18
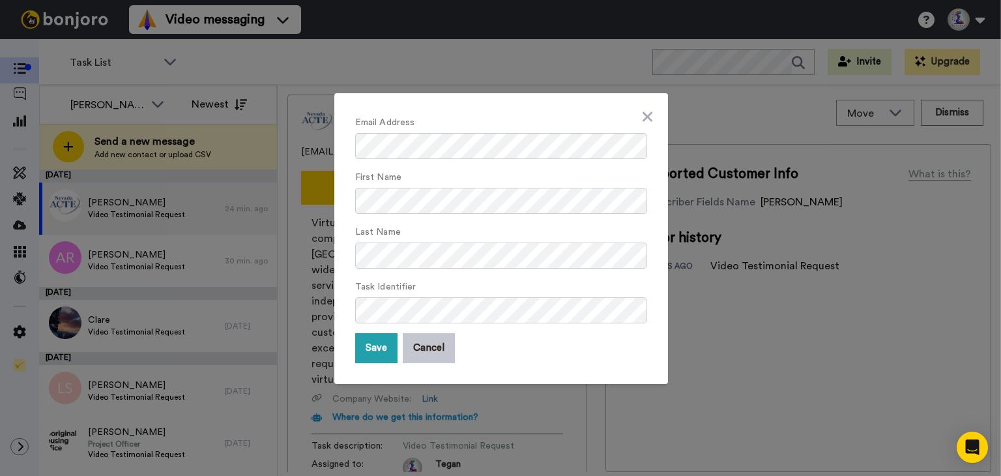
click at [634, 121] on div "Email Address" at bounding box center [501, 136] width 292 height 45
click at [643, 121] on icon at bounding box center [648, 117] width 10 height 16
